Goal: Task Accomplishment & Management: Use online tool/utility

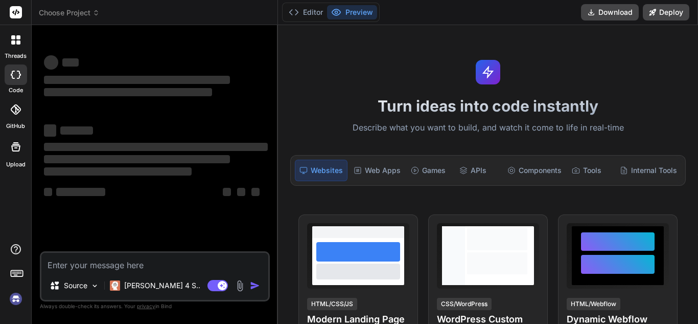
click at [277, 125] on div "Bind AI Web Search Created with Pixso. Code Generator ‌ ‌ ‌ ‌ ‌ ‌ ‌ ‌ ‌ ‌ ‌ ‌ ‌…" at bounding box center [155, 174] width 246 height 298
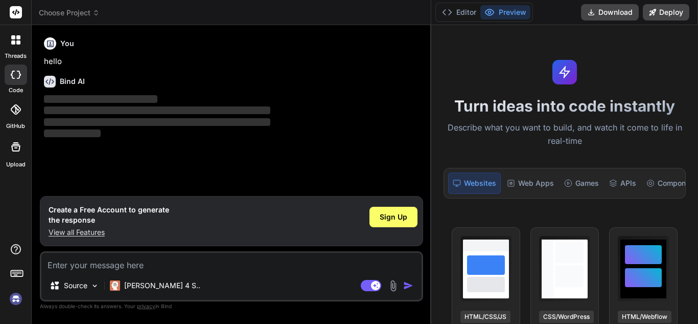
drag, startPoint x: 278, startPoint y: 123, endPoint x: 524, endPoint y: 112, distance: 246.2
click at [524, 112] on div "threads code GitHub Upload Choose Project Created with Pixso. Bind AI Web Searc…" at bounding box center [349, 162] width 698 height 324
type textarea "x"
click at [138, 264] on textarea at bounding box center [231, 262] width 380 height 18
type textarea "h"
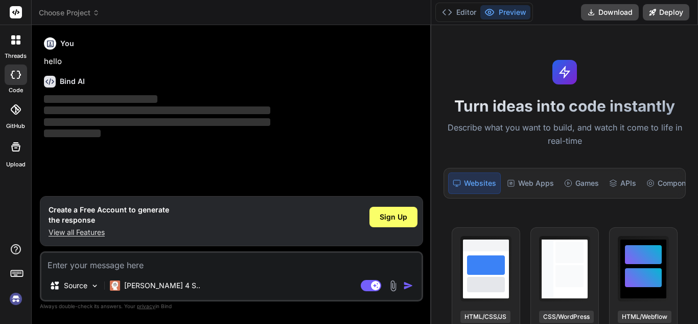
type textarea "x"
type textarea "hi"
type textarea "x"
type textarea "hi"
click at [410, 284] on img "button" at bounding box center [408, 285] width 10 height 10
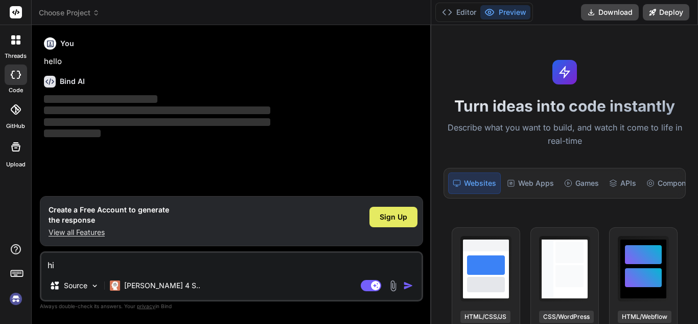
click at [401, 218] on span "Sign Up" at bounding box center [394, 217] width 28 height 10
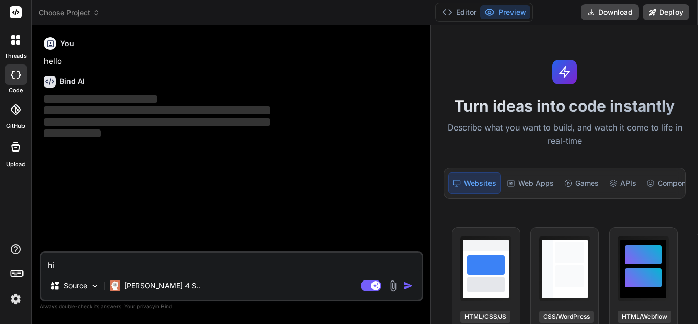
type textarea "x"
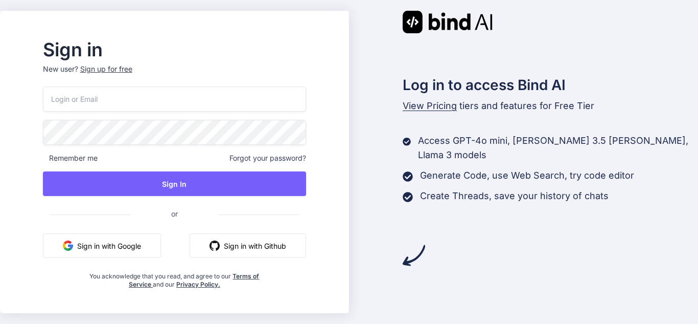
click at [124, 99] on input "email" at bounding box center [174, 98] width 263 height 25
type input "shivams7@yopmail.com"
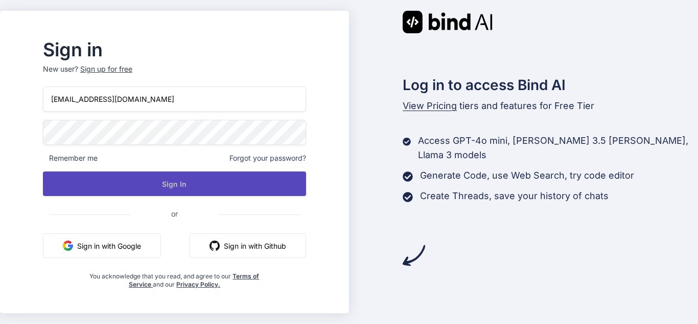
click at [175, 184] on button "Sign In" at bounding box center [174, 183] width 263 height 25
click at [233, 192] on button "Sign In" at bounding box center [174, 183] width 263 height 25
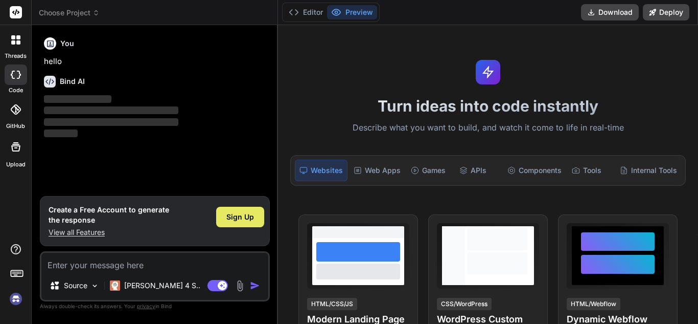
click at [235, 217] on span "Sign Up" at bounding box center [240, 217] width 28 height 10
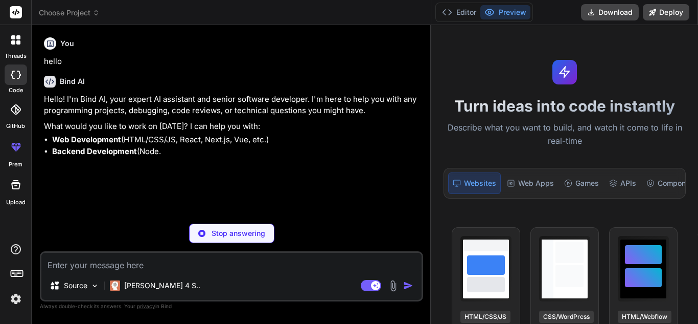
drag, startPoint x: 277, startPoint y: 144, endPoint x: 515, endPoint y: 152, distance: 238.4
click at [515, 152] on div "threads code GitHub prem Upload Choose Project Created with Pixso. Bind AI Web …" at bounding box center [349, 162] width 698 height 324
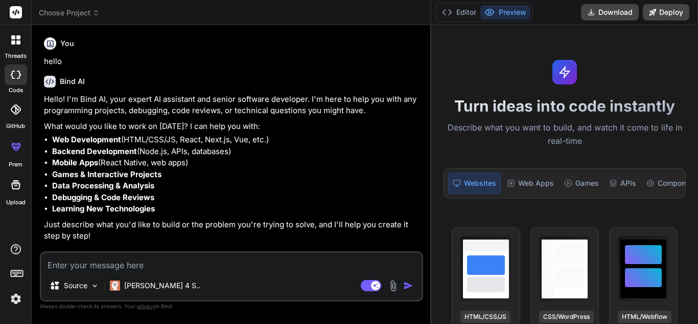
type textarea "x"
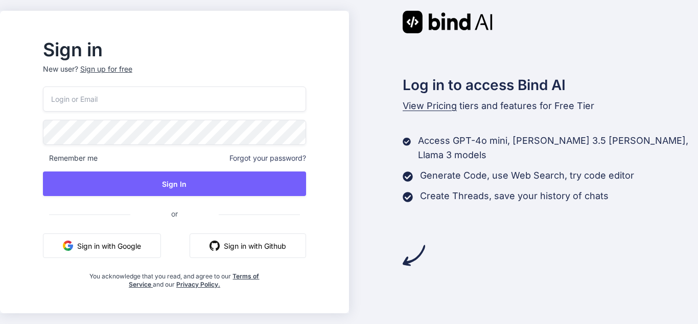
click at [175, 101] on input "email" at bounding box center [174, 98] width 263 height 25
type input "shivams7@yopmail.com"
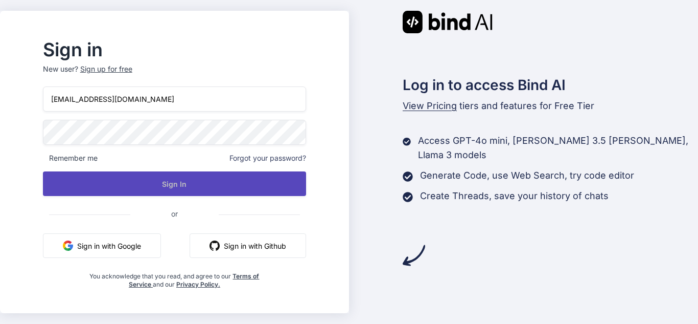
click at [175, 178] on button "Sign In" at bounding box center [174, 183] width 263 height 25
click at [212, 182] on button "Sign In" at bounding box center [174, 183] width 263 height 25
